Goal: Information Seeking & Learning: Learn about a topic

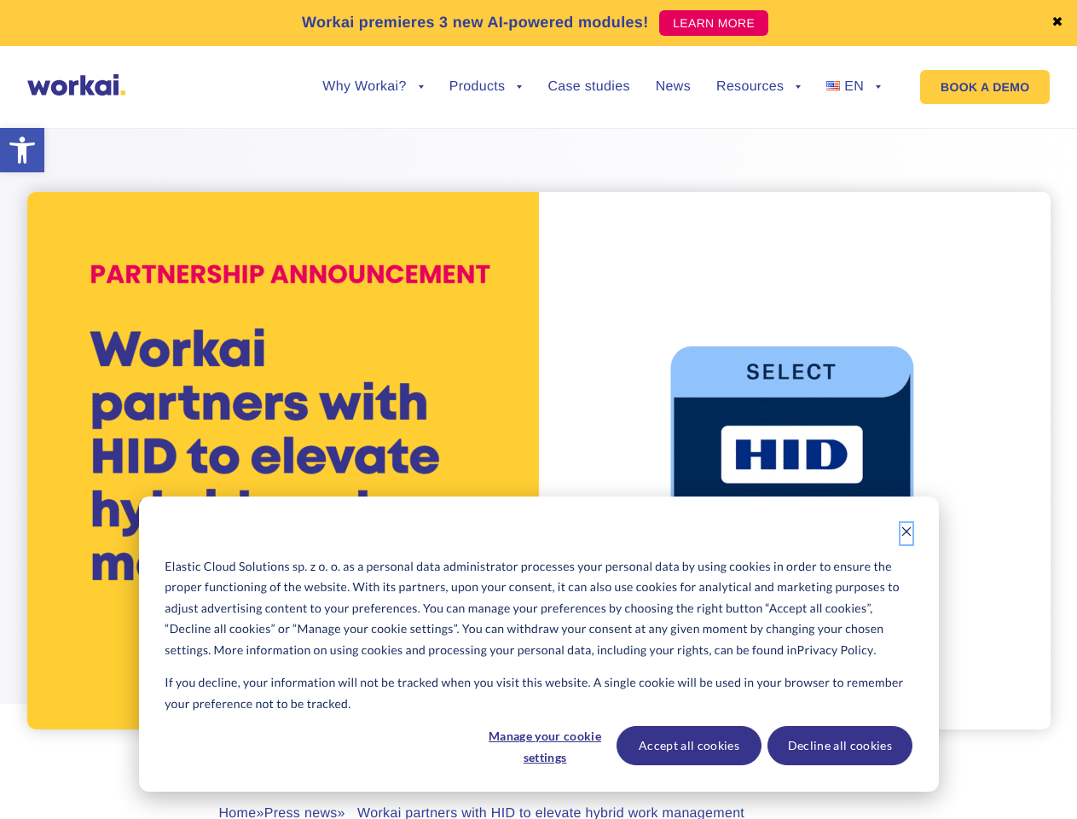
click at [907, 533] on icon "Dismiss cookie banner" at bounding box center [907, 531] width 12 height 12
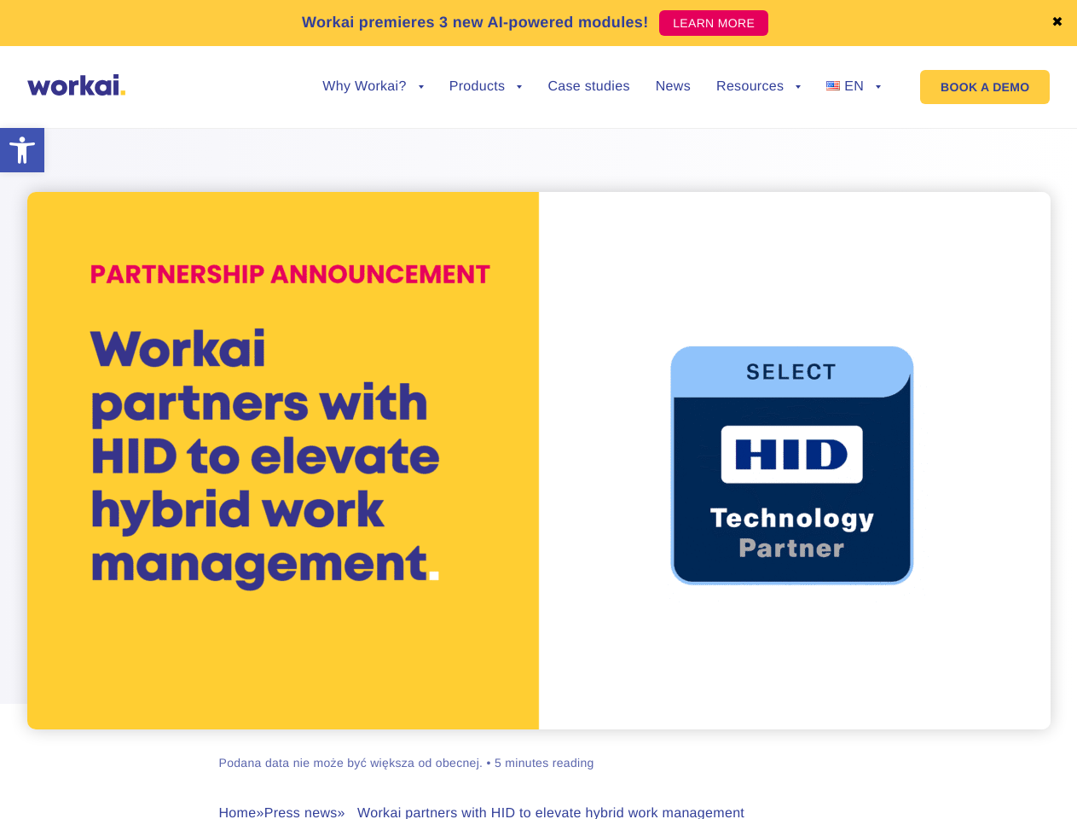
click at [544, 745] on div "[PERSON_NAME] Podana data nie może być większa od obecnej. • 5 minutes reading …" at bounding box center [539, 513] width 947 height 812
click at [688, 745] on div "[PERSON_NAME] Podana data nie może być większa od obecnej. • 5 minutes reading …" at bounding box center [539, 513] width 947 height 812
click at [839, 745] on div "[PERSON_NAME] Podana data nie może być większa od obecnej. • 5 minutes reading …" at bounding box center [539, 513] width 947 height 812
click at [1058, 23] on link "✖" at bounding box center [1058, 23] width 12 height 14
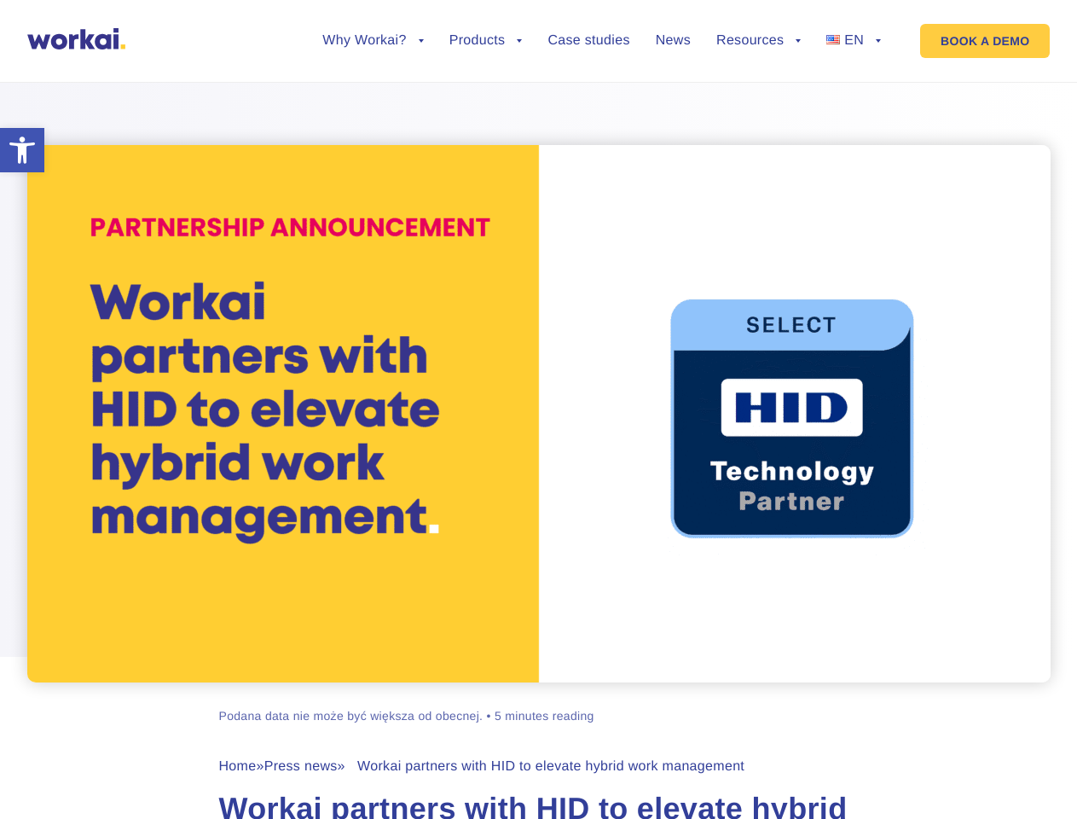
click at [373, 100] on div at bounding box center [538, 371] width 1077 height 623
click at [373, 87] on div at bounding box center [538, 371] width 1077 height 623
click at [486, 100] on div at bounding box center [538, 371] width 1077 height 623
click at [758, 100] on div at bounding box center [538, 371] width 1077 height 623
click at [758, 87] on div at bounding box center [538, 371] width 1077 height 623
